Goal: Information Seeking & Learning: Check status

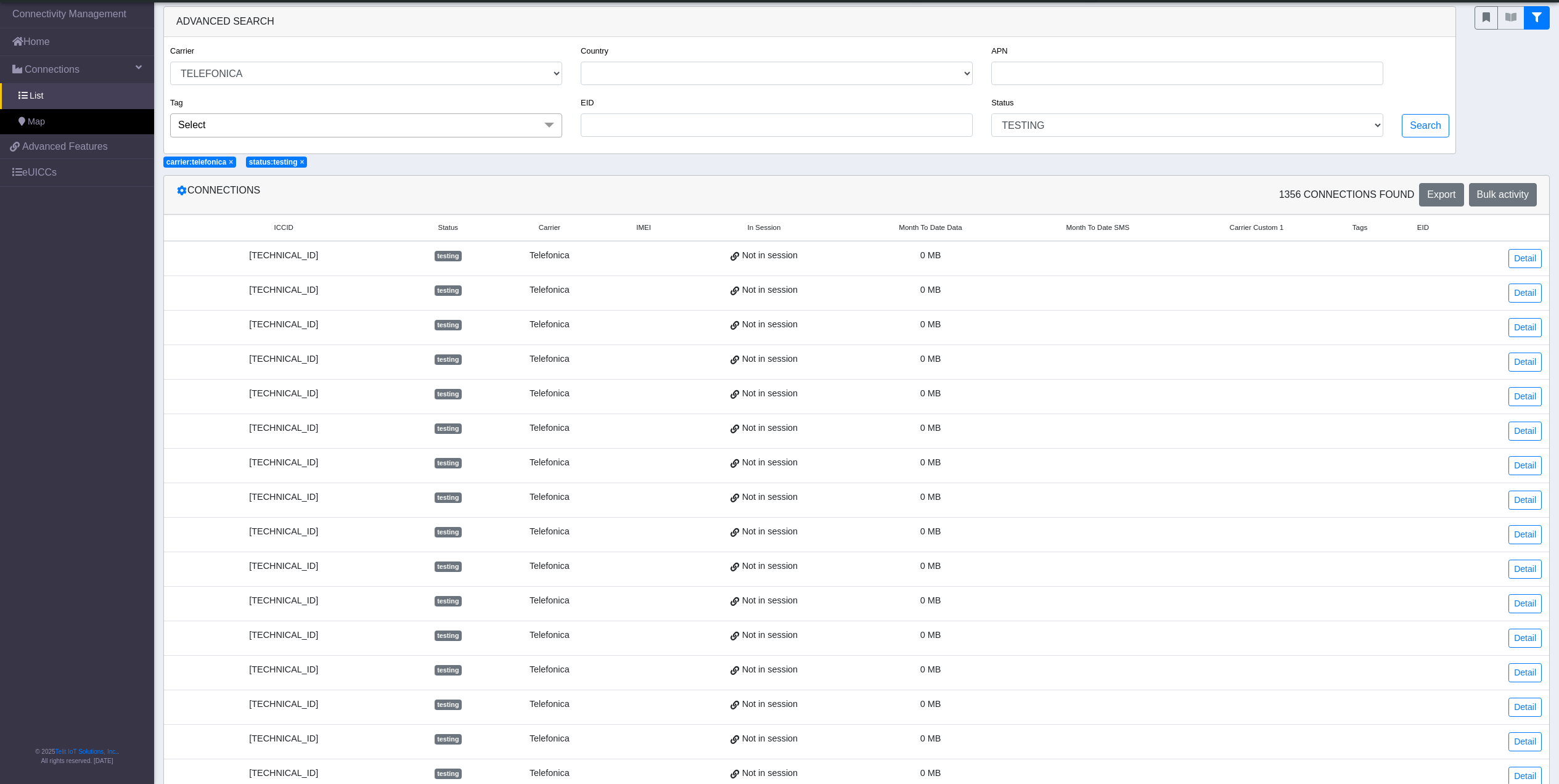
select select "telefonica"
select select "testing"
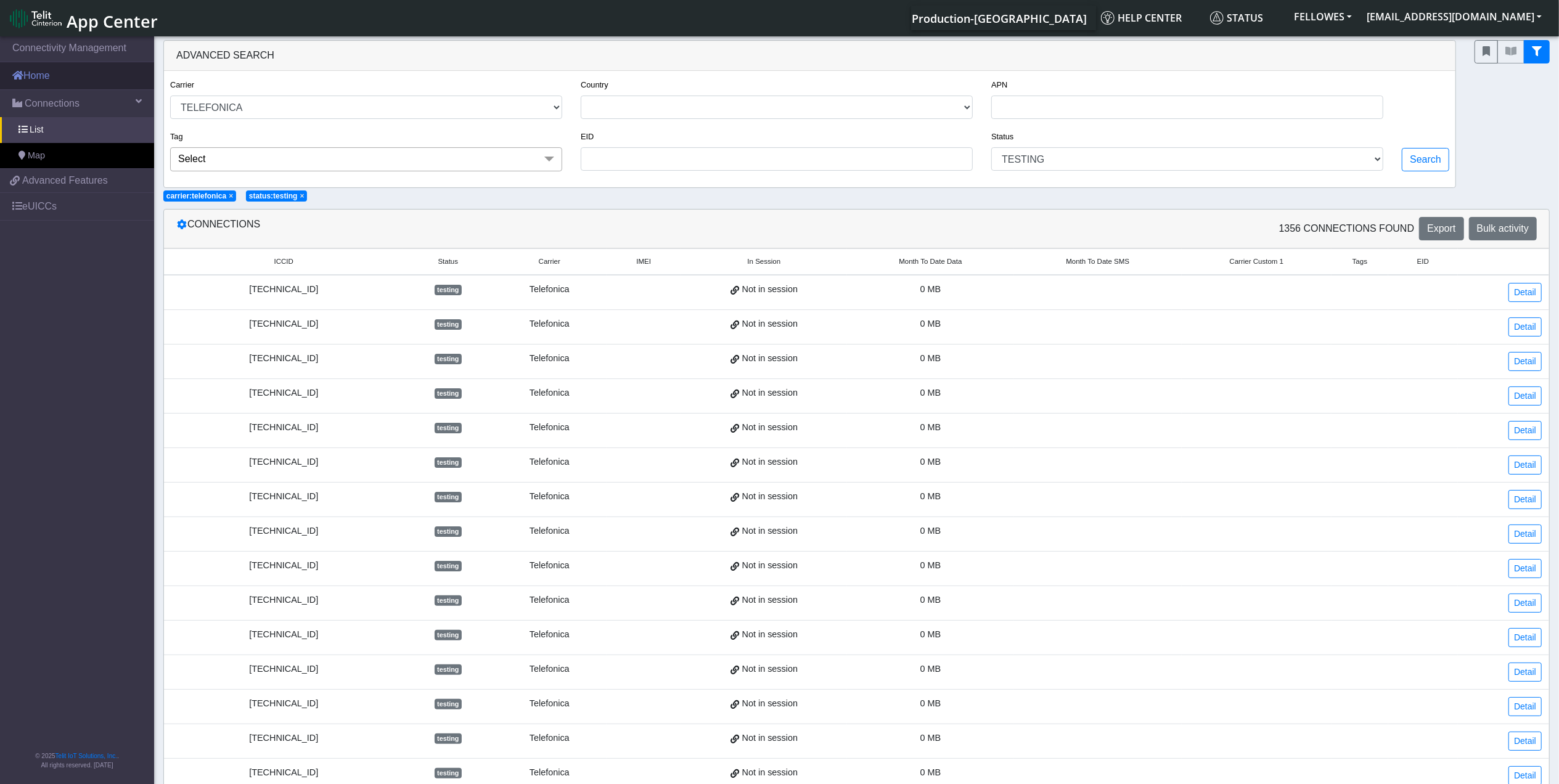
click at [82, 86] on link "Home" at bounding box center [77, 76] width 154 height 27
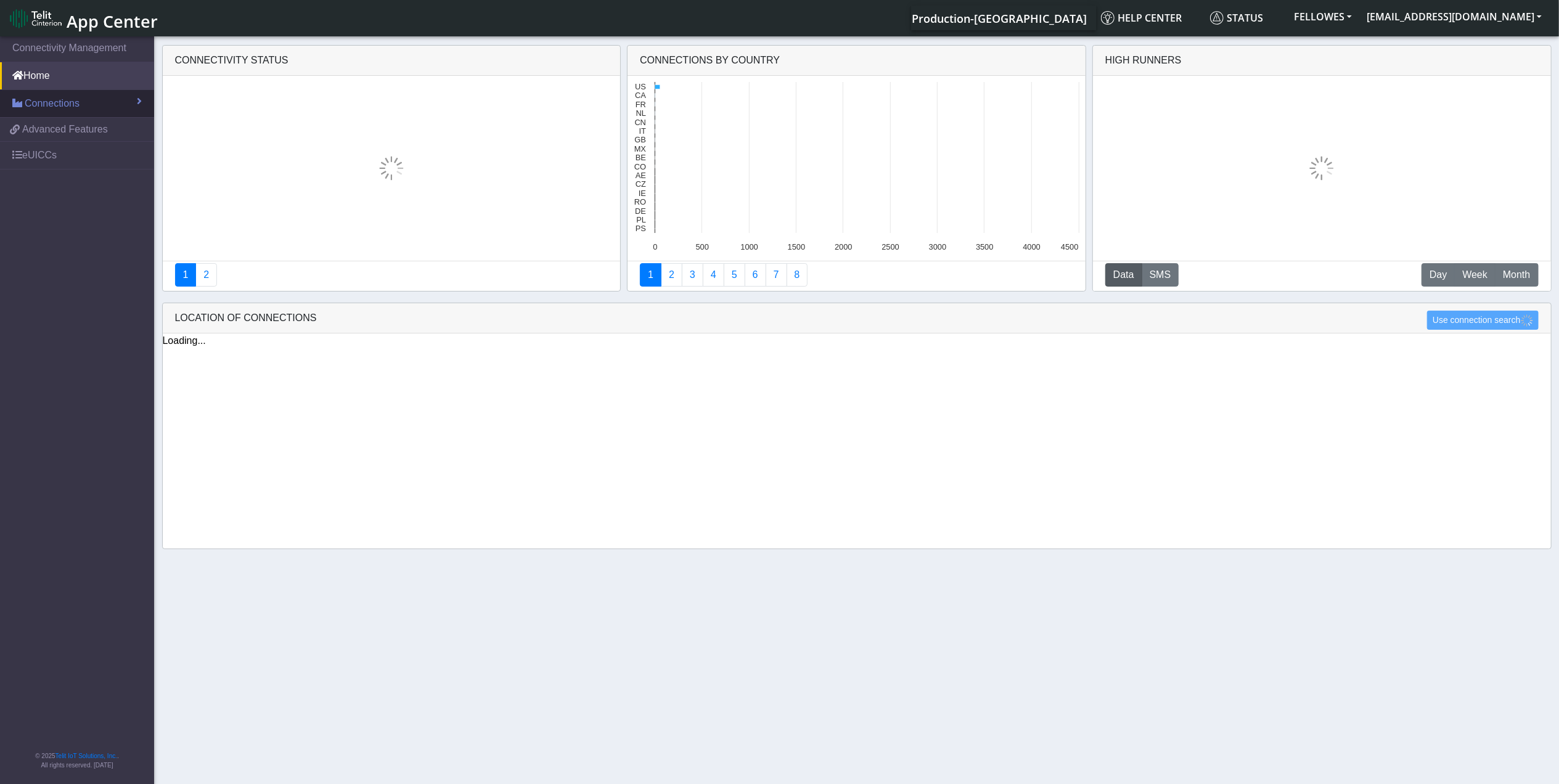
click at [90, 105] on section "Connectivity Management Home Connections List Map 0177cfba55e5eceac504318ac99af…" at bounding box center [780, 411] width 1559 height 754
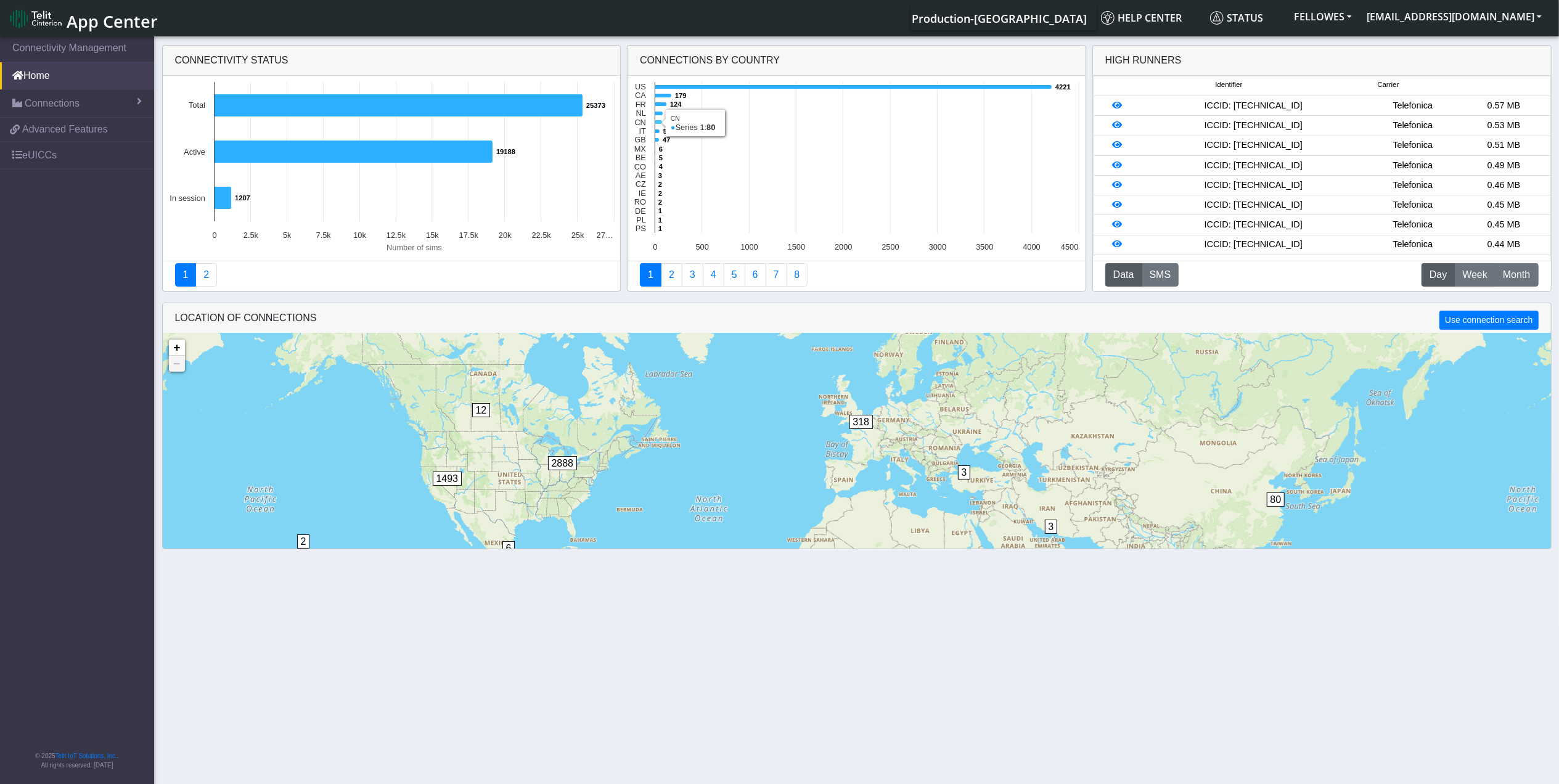
click at [661, 124] on icon at bounding box center [659, 122] width 7 height 4
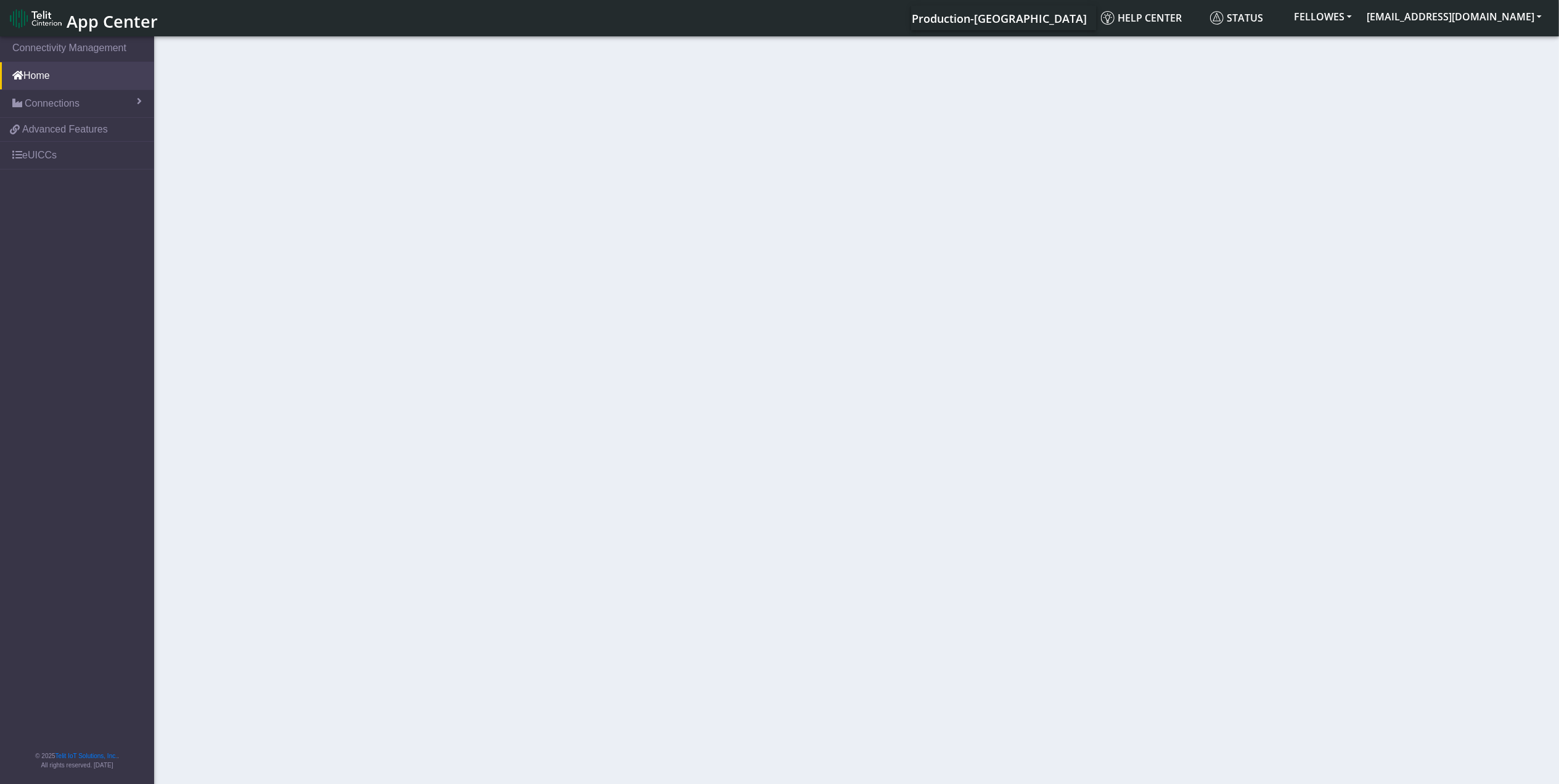
select select
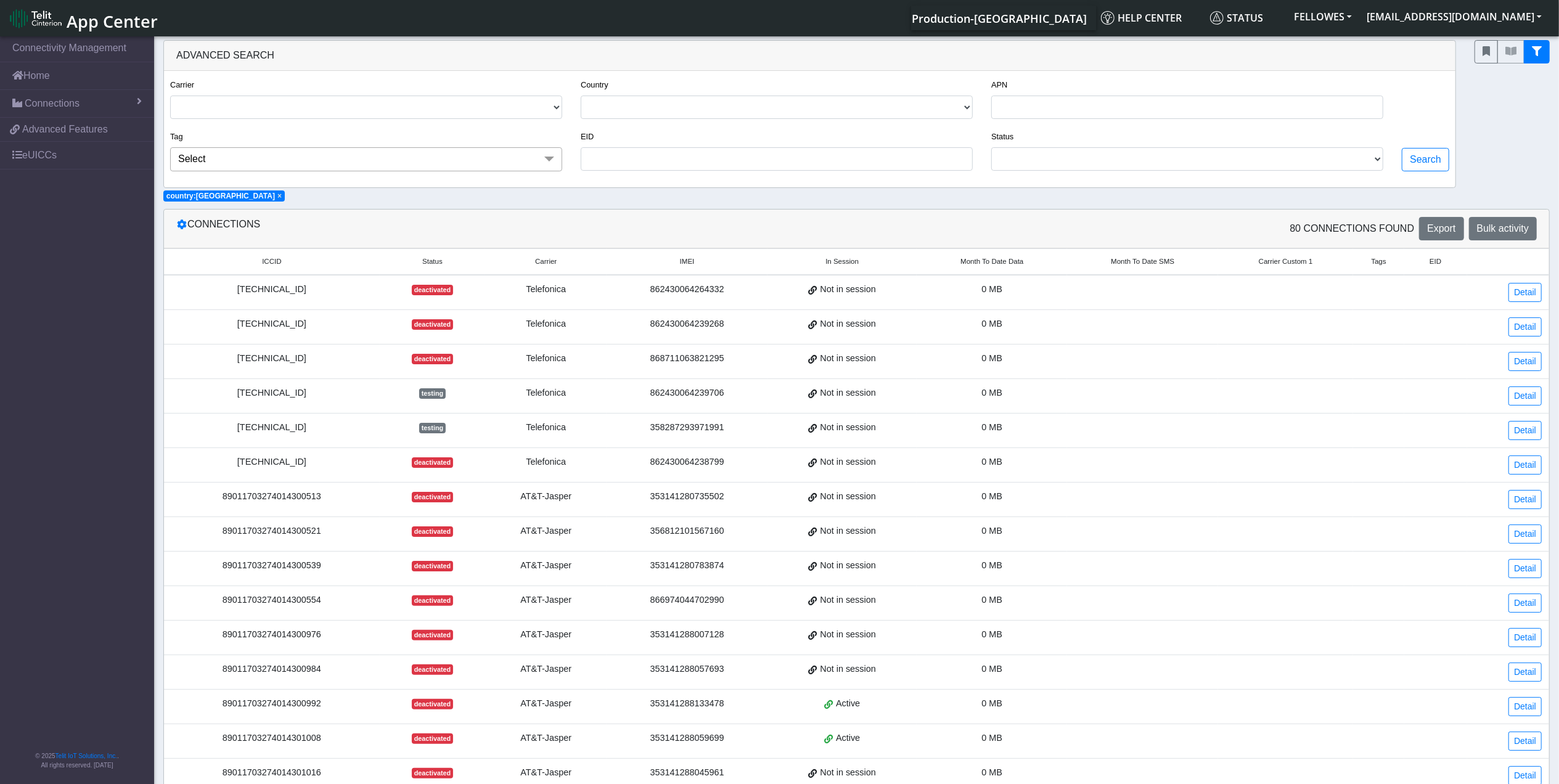
click at [1003, 261] on span "Month To Date Data" at bounding box center [992, 261] width 63 height 11
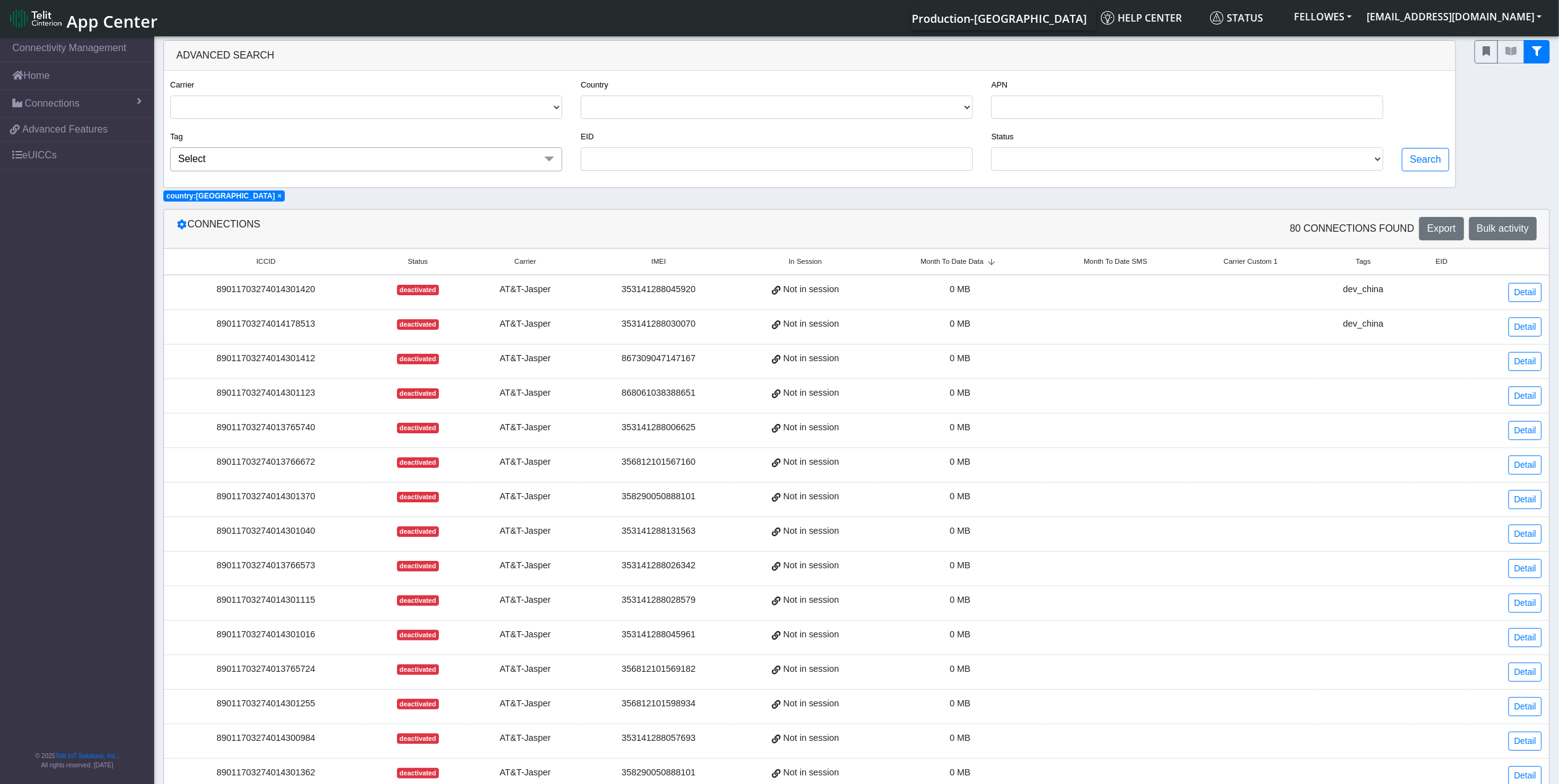
click at [955, 259] on span "Month To Date Data" at bounding box center [952, 261] width 63 height 11
click at [66, 50] on link "Connectivity Management" at bounding box center [77, 48] width 154 height 27
click at [48, 67] on link "Home" at bounding box center [77, 76] width 154 height 27
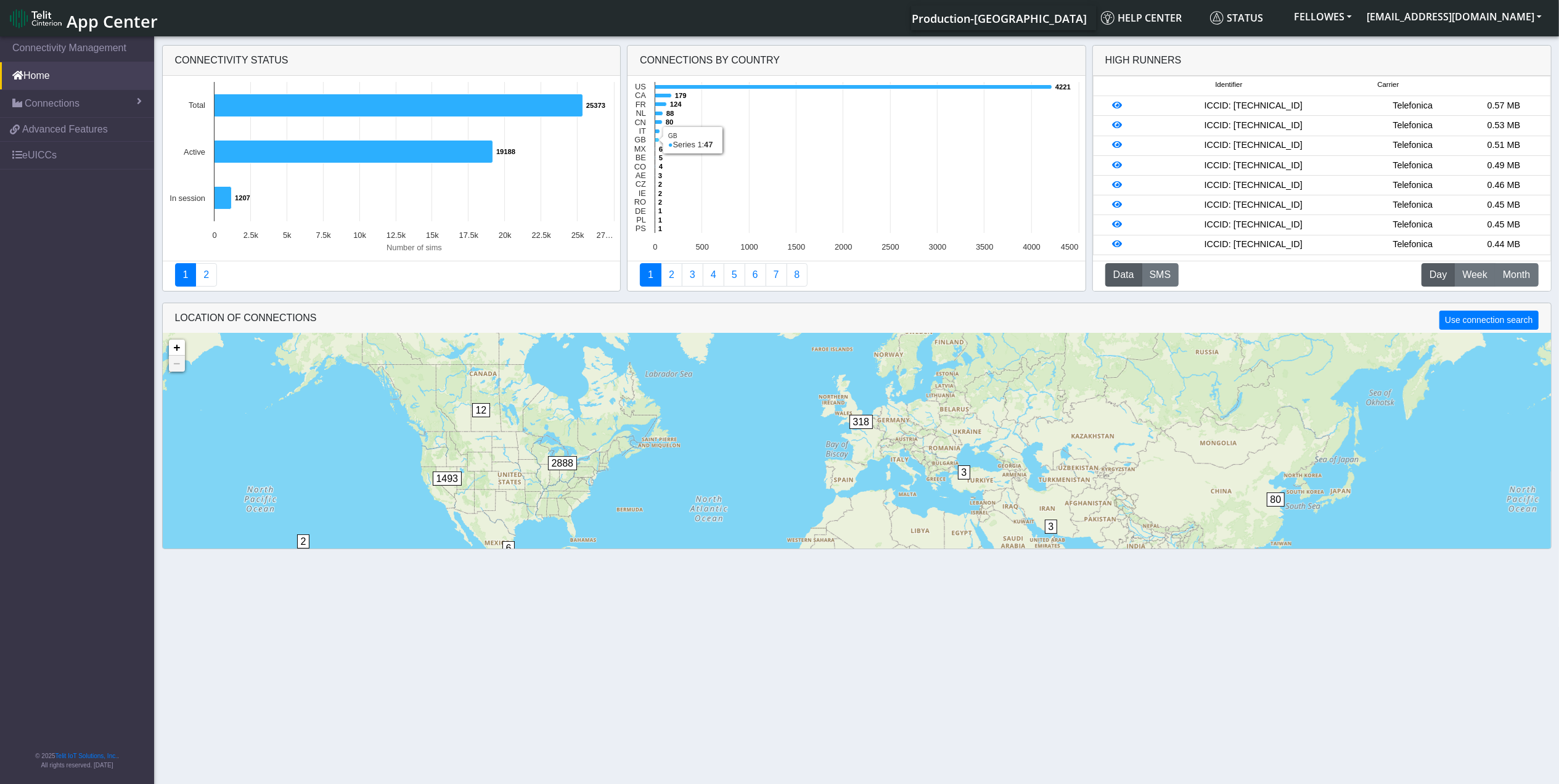
click at [657, 139] on icon at bounding box center [657, 140] width 4 height 4
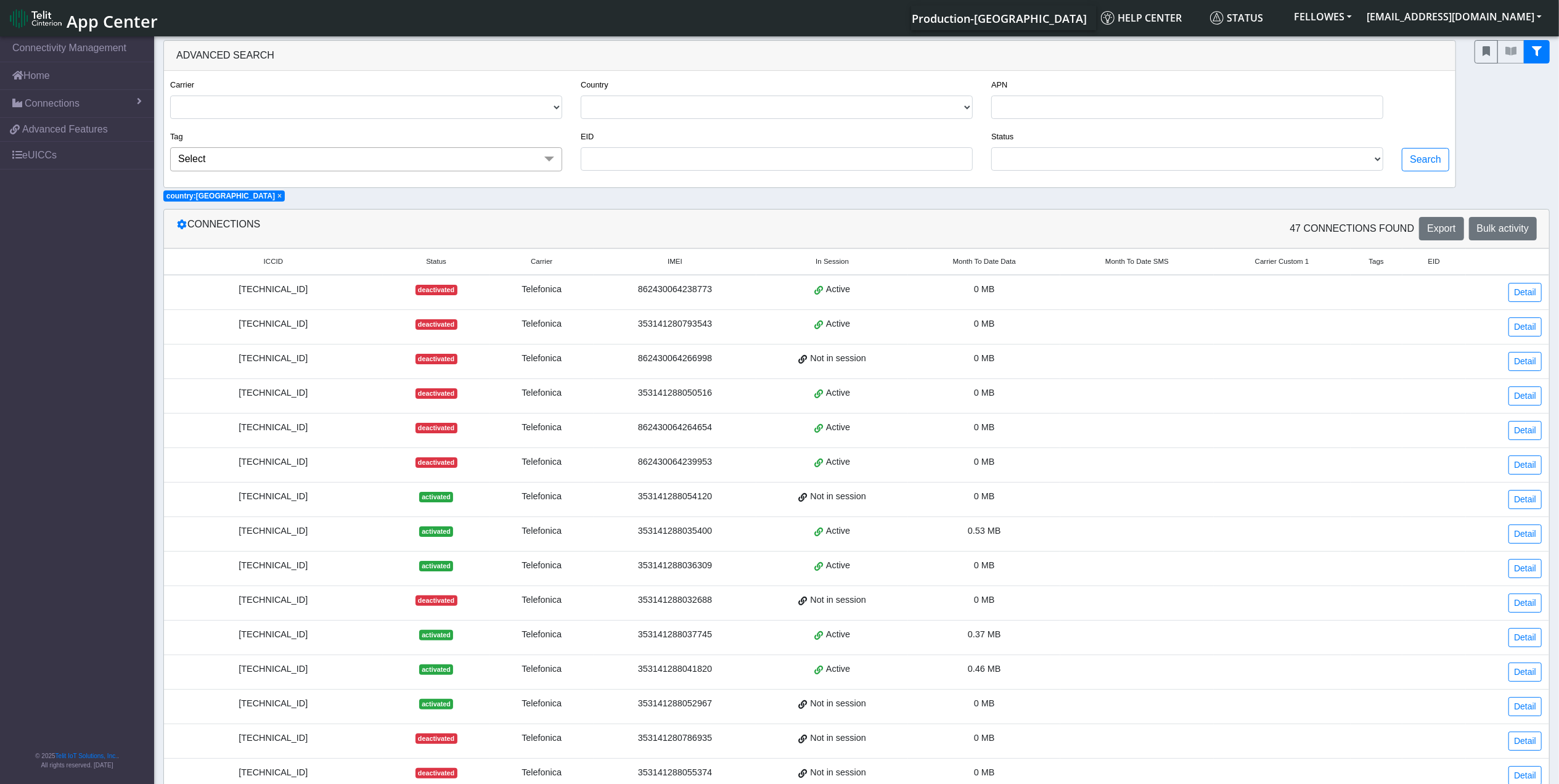
click at [994, 263] on span "Month To Date Data" at bounding box center [985, 261] width 63 height 11
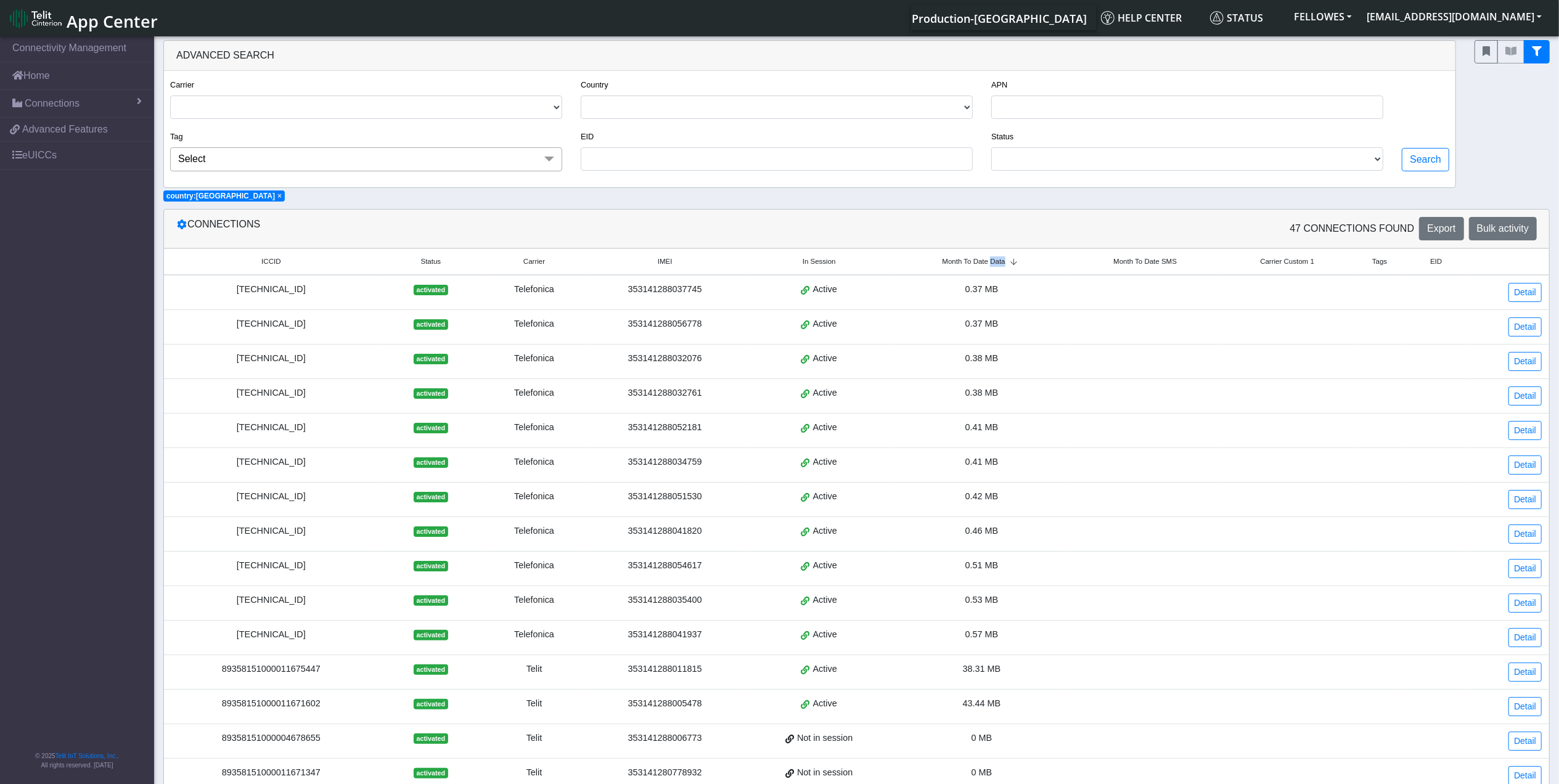
click at [993, 263] on span "Month To Date Data" at bounding box center [974, 261] width 63 height 11
click at [287, 301] on td "89358151000011671602" at bounding box center [271, 292] width 214 height 35
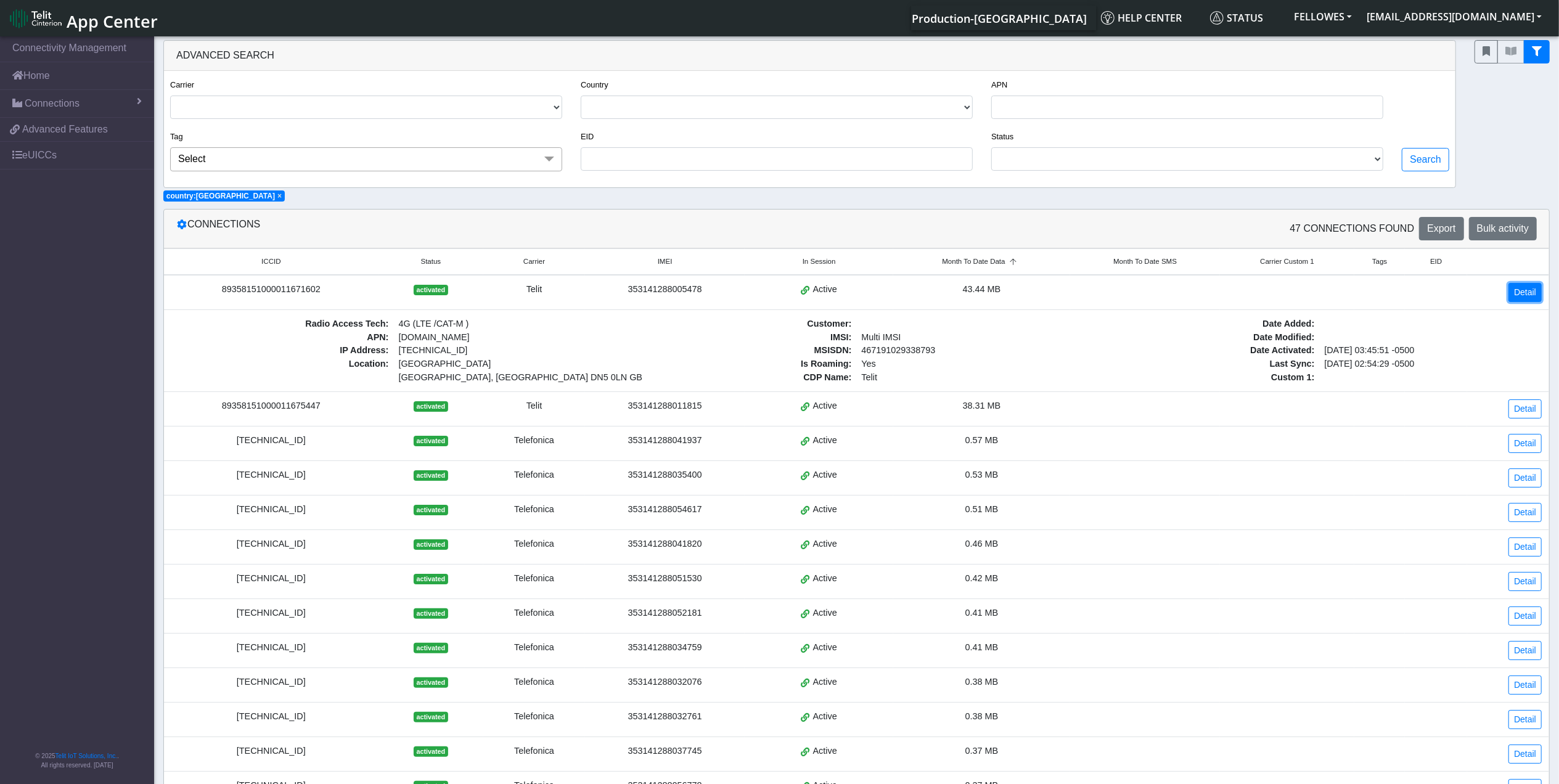
click at [1518, 294] on link "Detail" at bounding box center [1525, 293] width 33 height 19
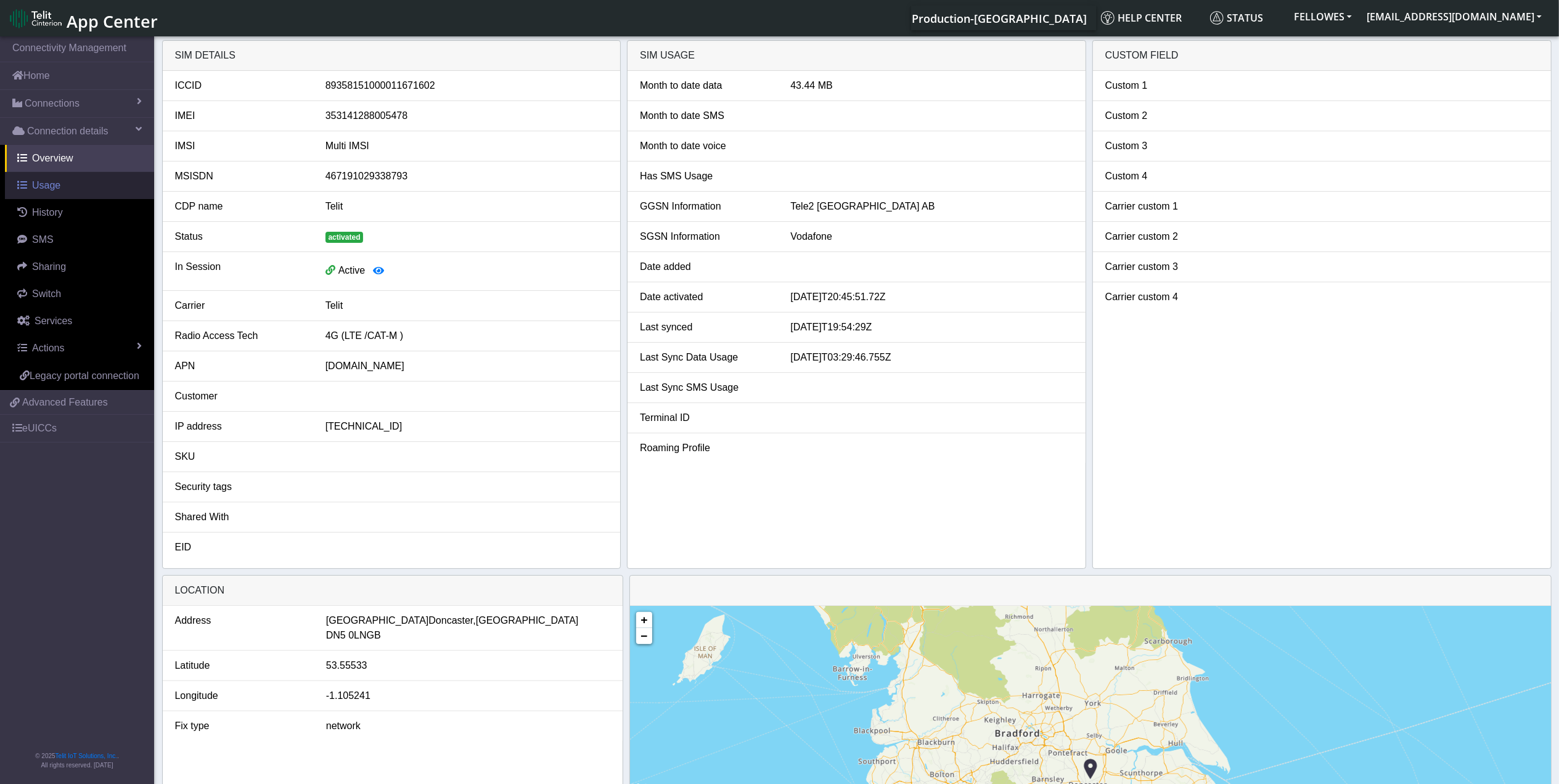
click at [59, 191] on link "Usage" at bounding box center [79, 186] width 150 height 27
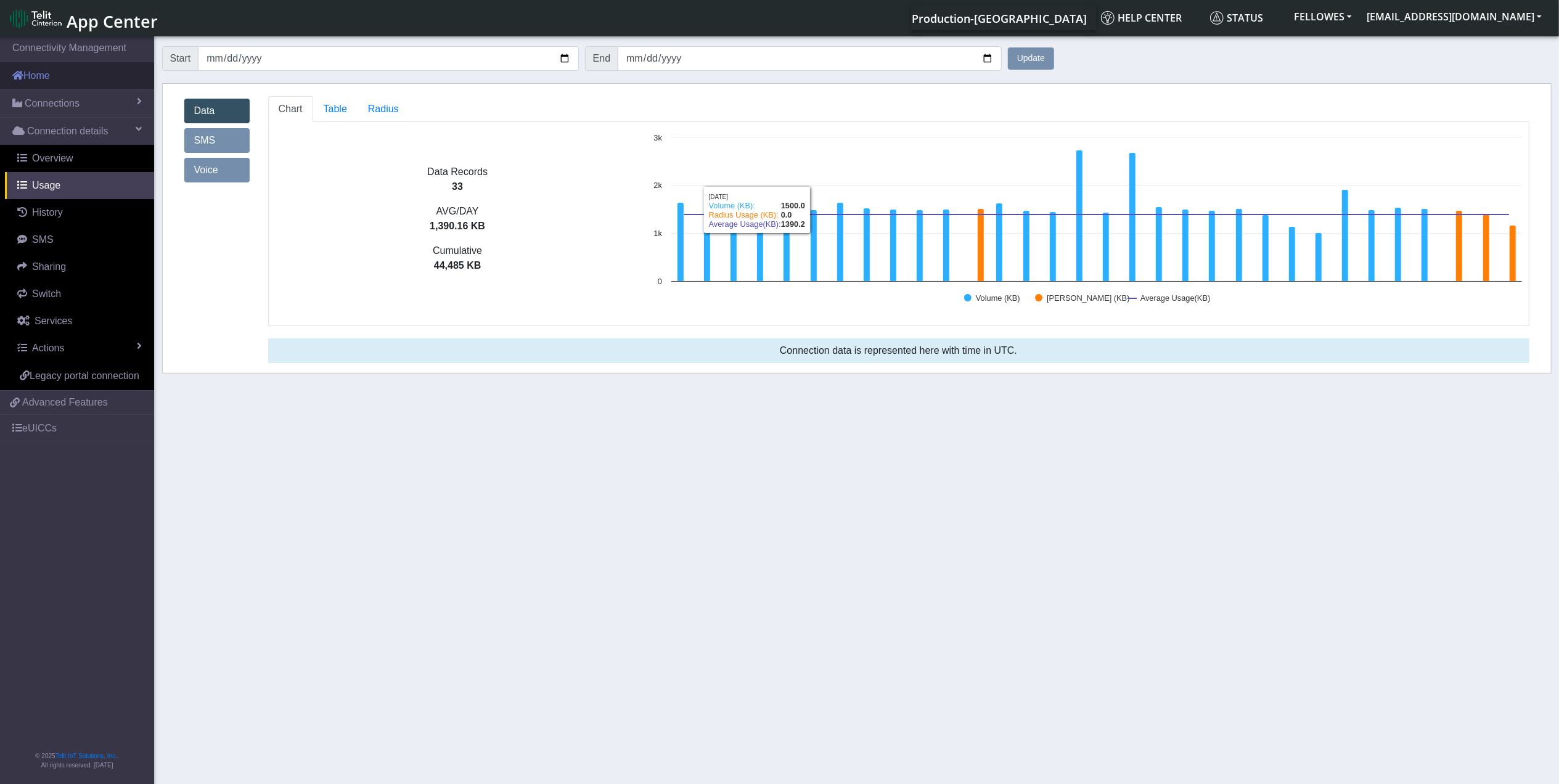
click at [84, 74] on link "Home" at bounding box center [77, 76] width 154 height 27
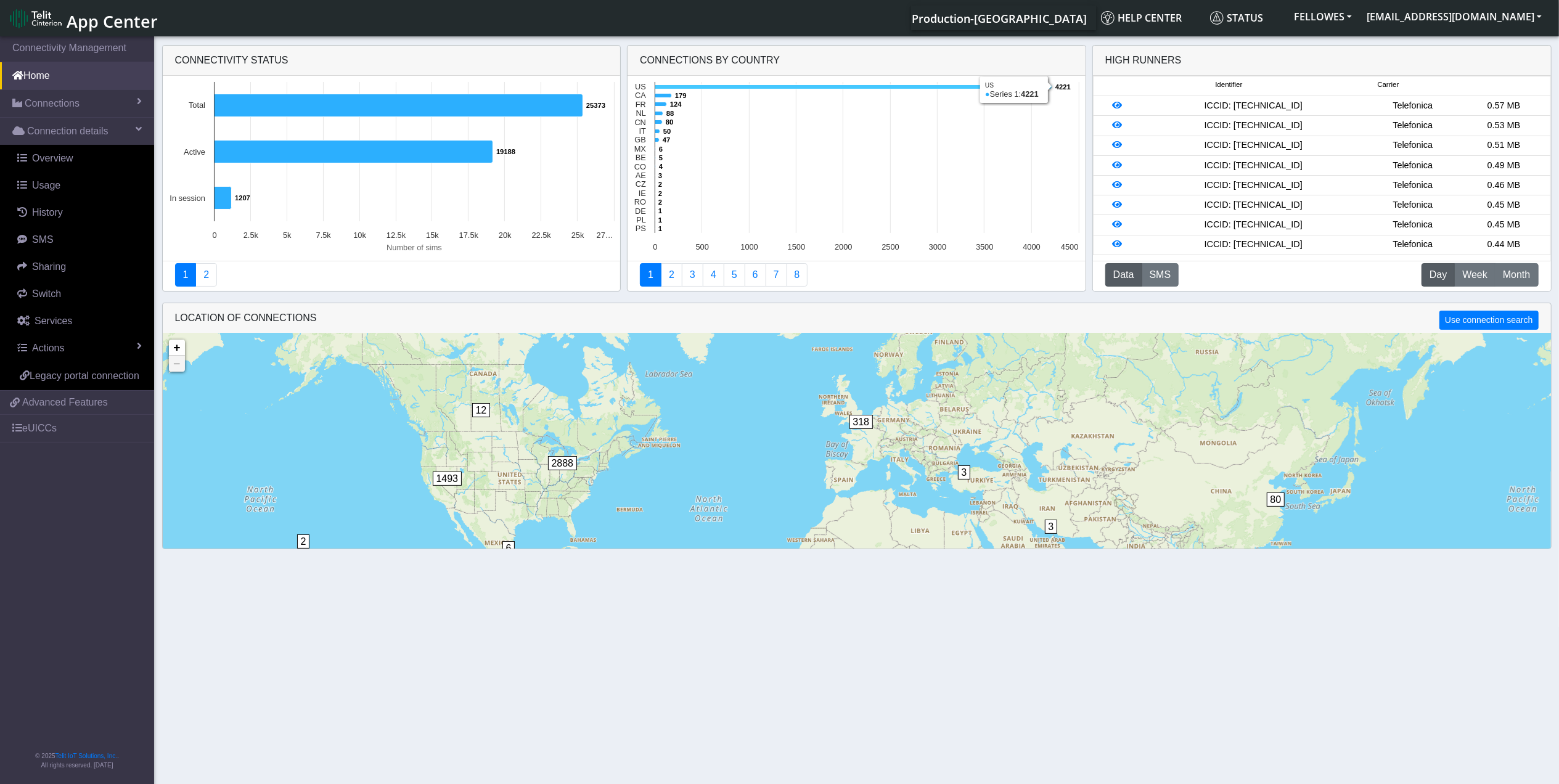
click at [665, 87] on icon at bounding box center [854, 86] width 397 height 4
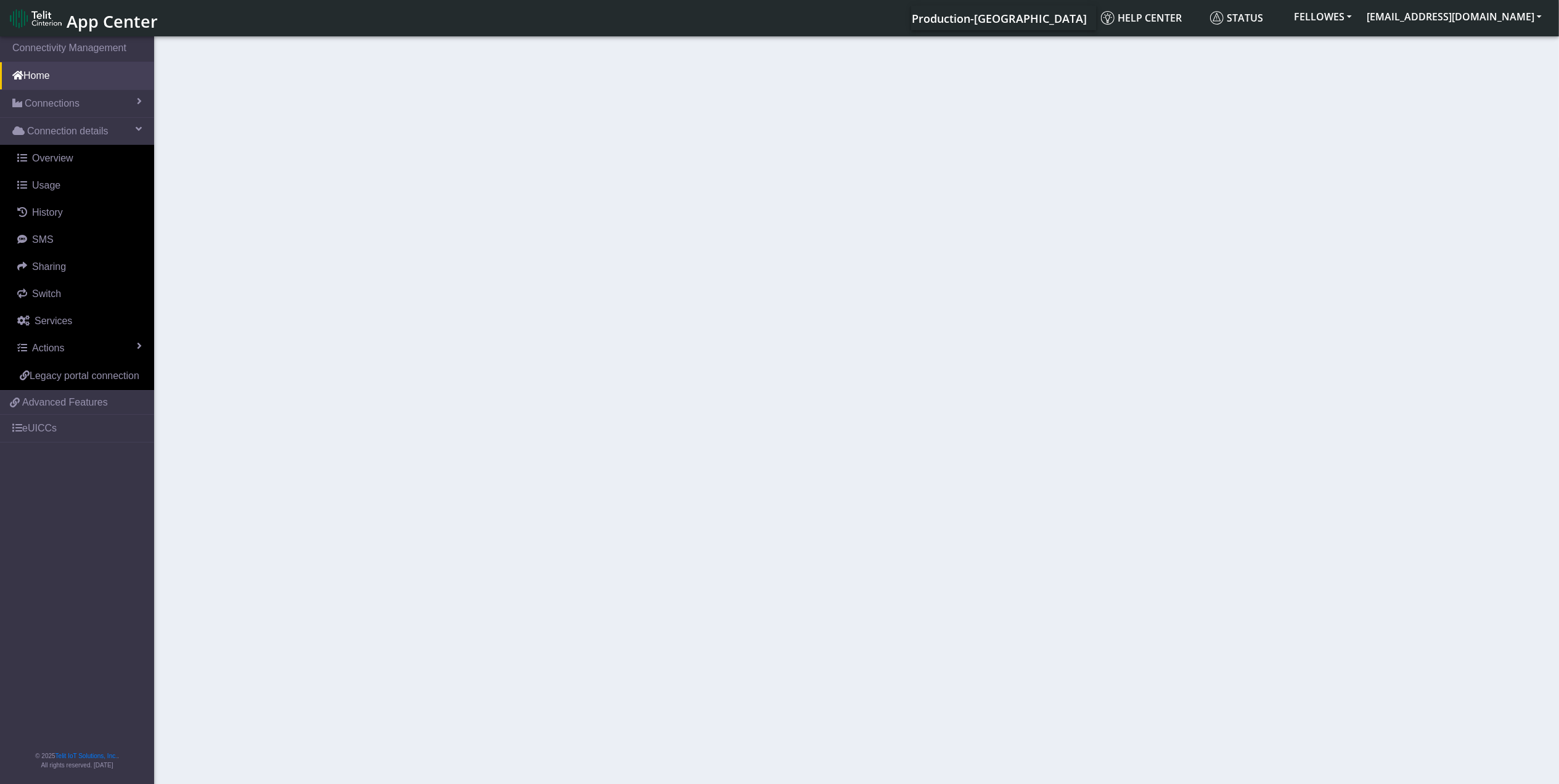
select select
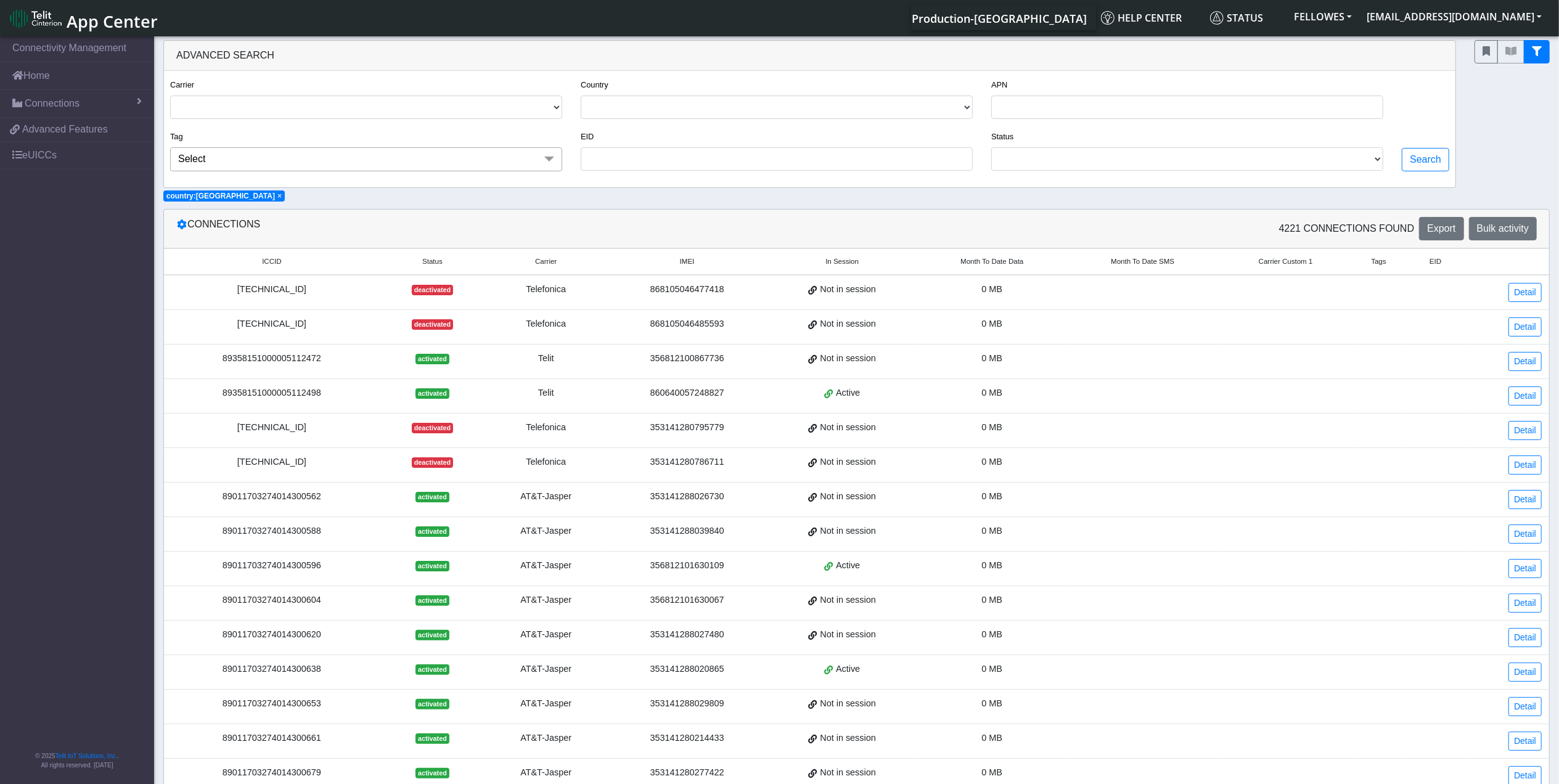
click at [993, 264] on span "Month To Date Data" at bounding box center [992, 261] width 63 height 11
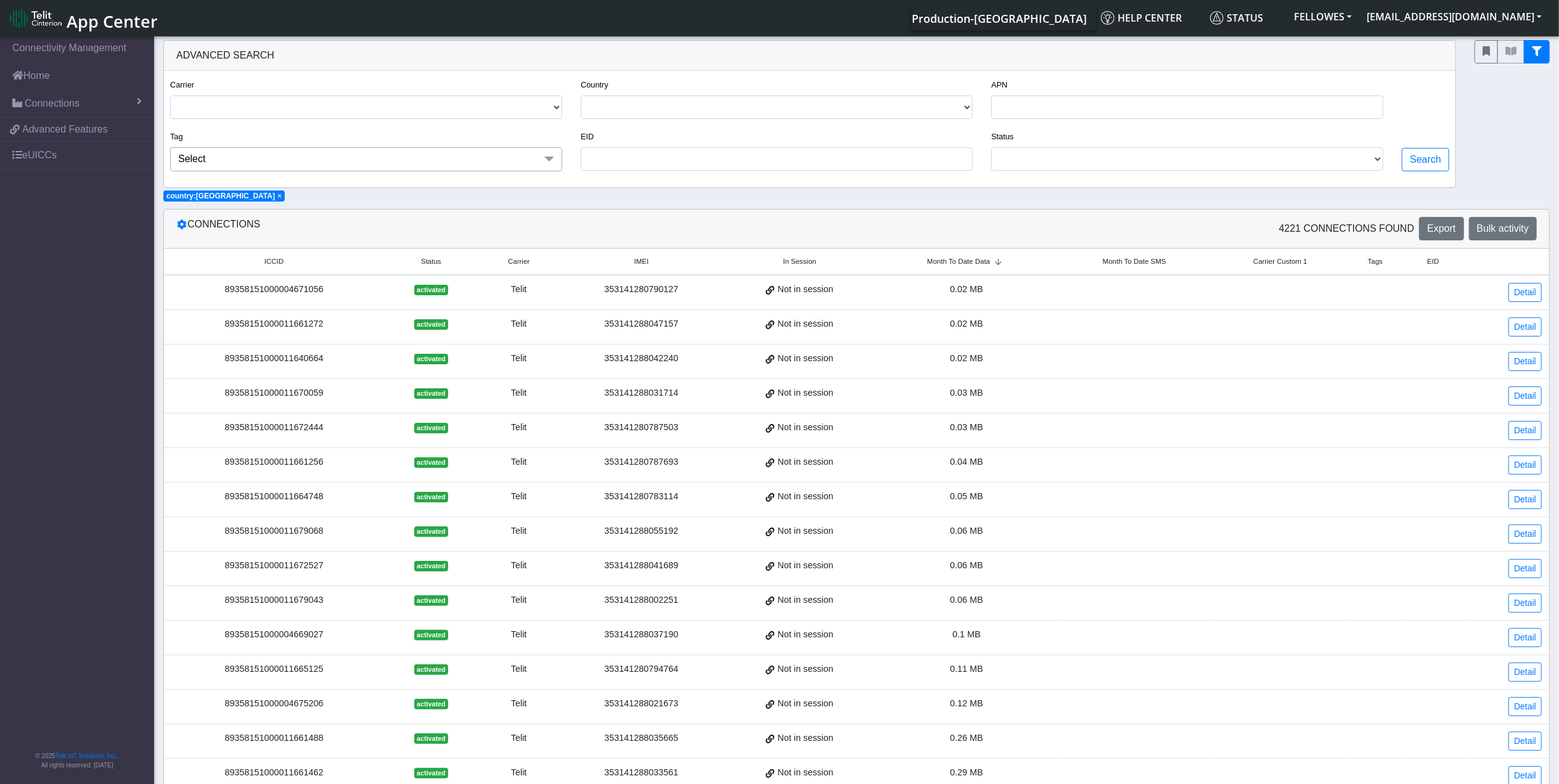
click at [993, 264] on icon at bounding box center [999, 261] width 16 height 7
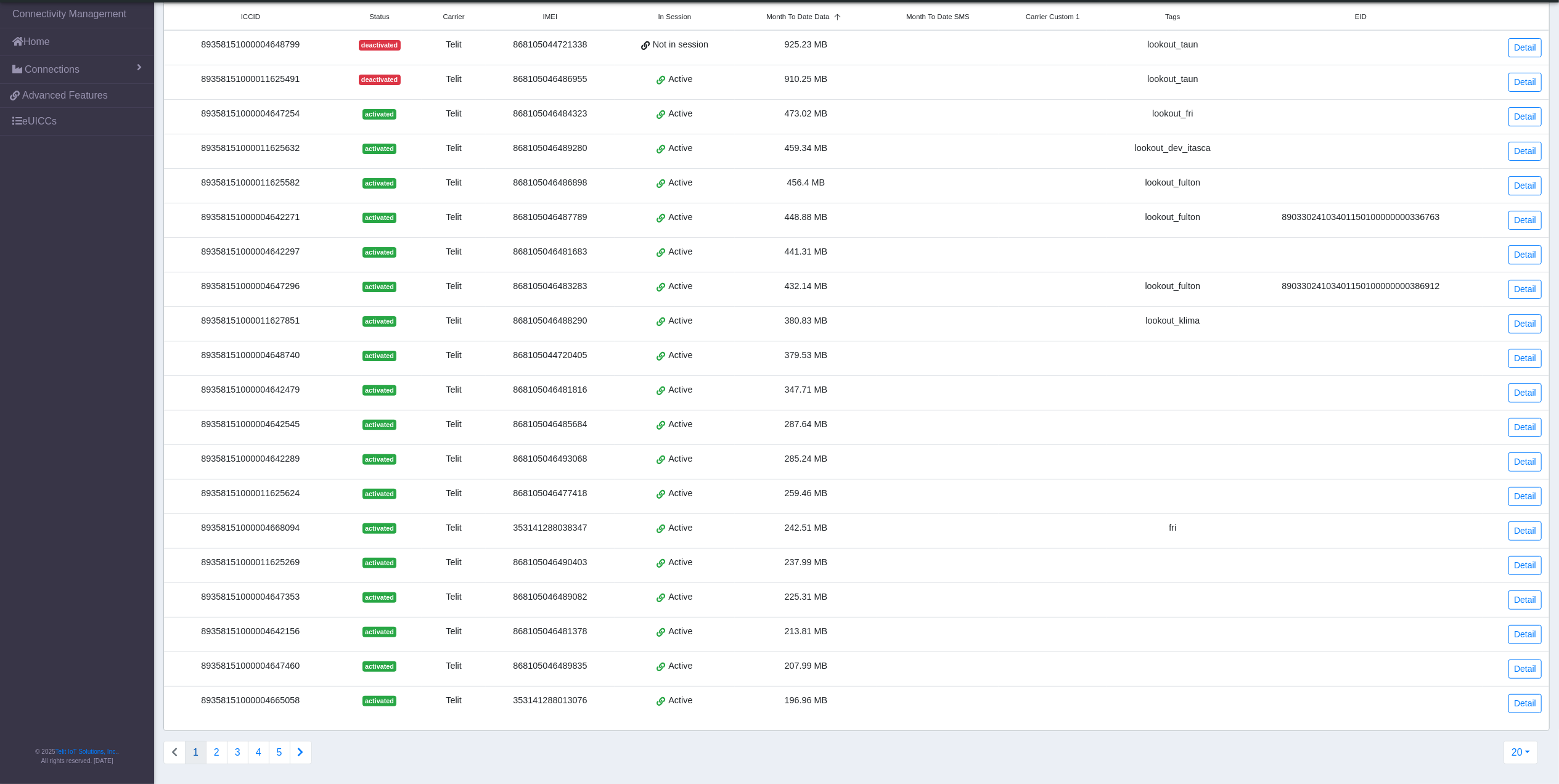
scroll to position [227, 0]
click at [226, 755] on button "2" at bounding box center [217, 752] width 22 height 23
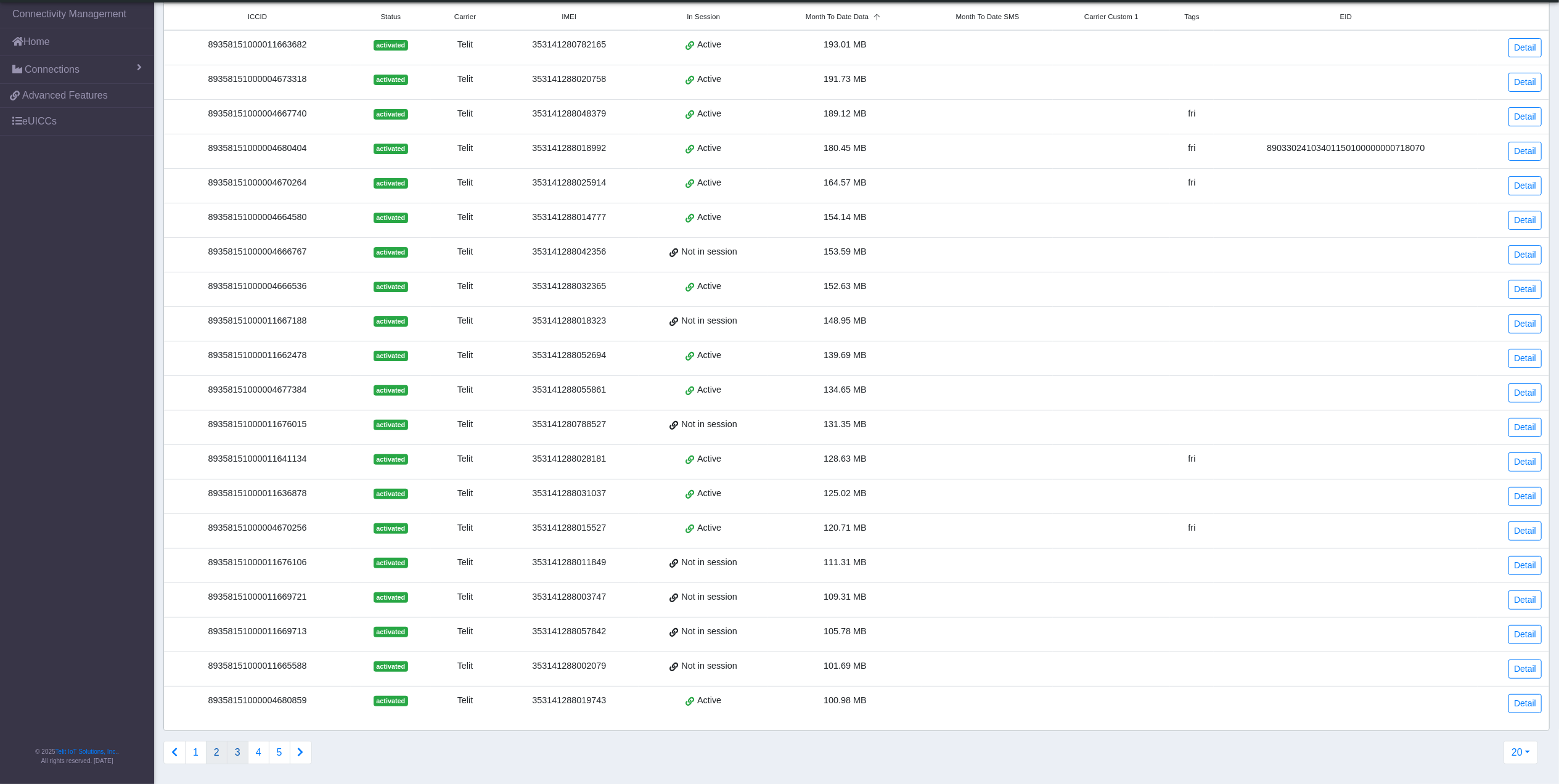
click at [240, 753] on button "3" at bounding box center [238, 752] width 22 height 23
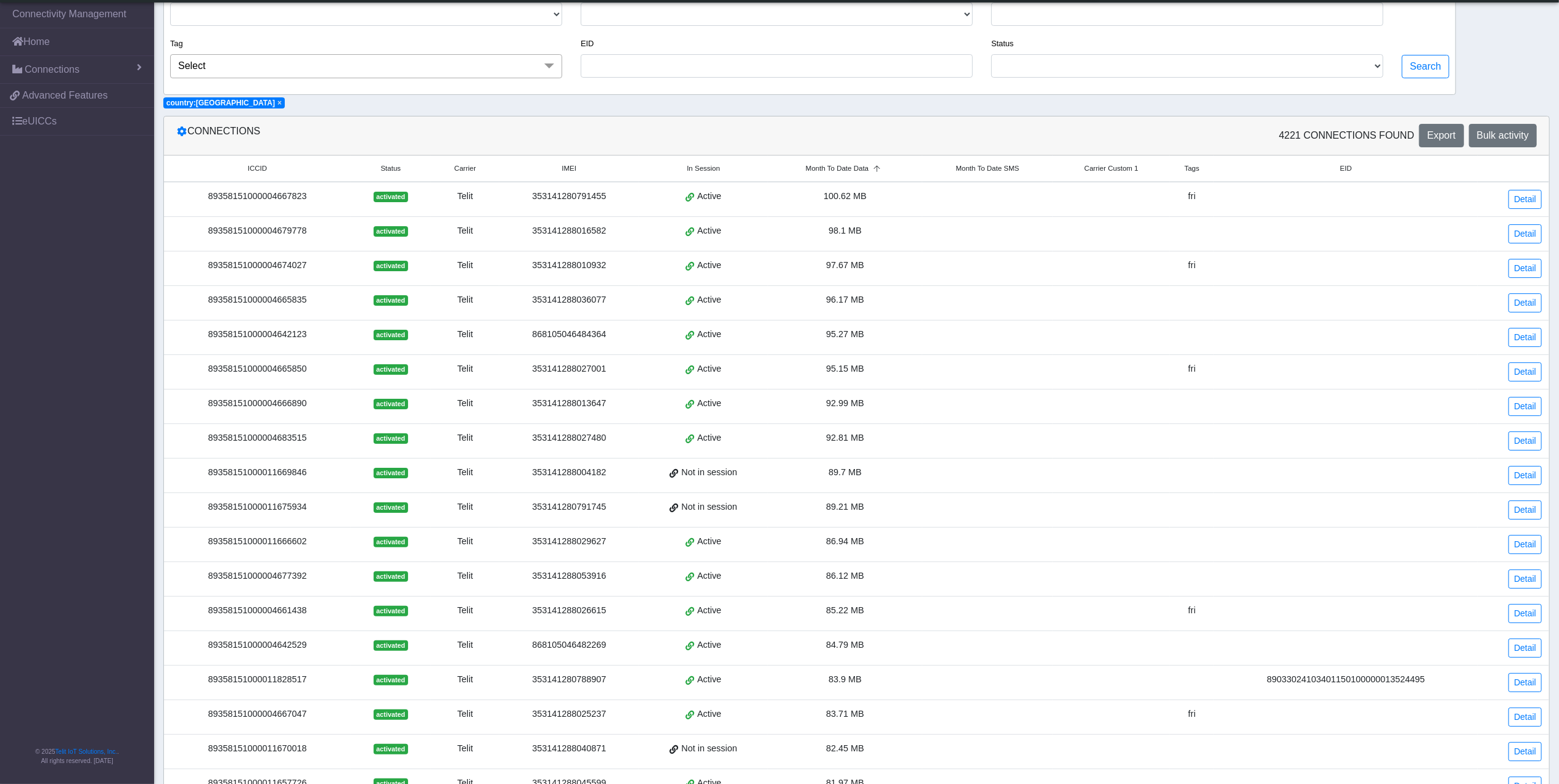
scroll to position [0, 0]
